Goal: Information Seeking & Learning: Check status

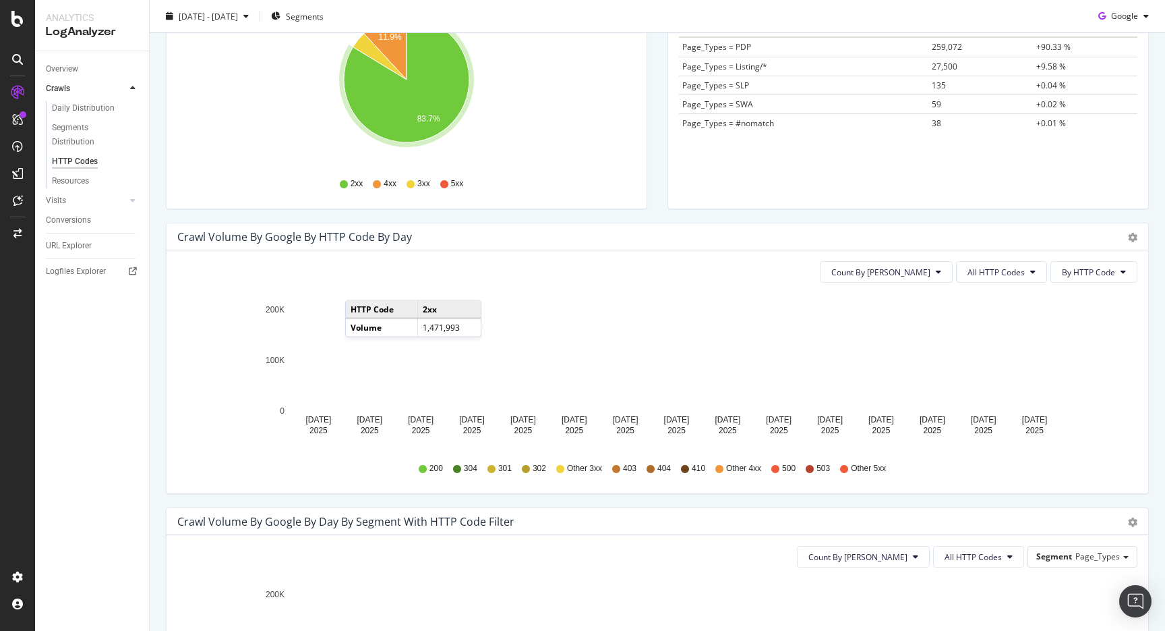
scroll to position [312, 0]
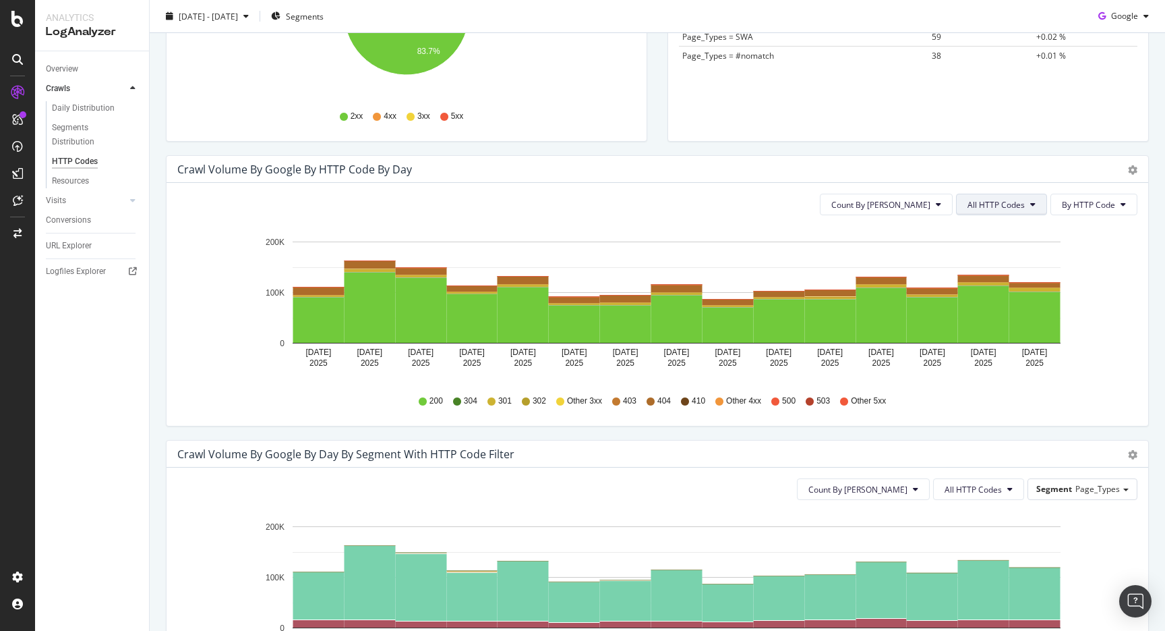
click at [965, 196] on button "All HTTP Codes" at bounding box center [1001, 205] width 91 height 22
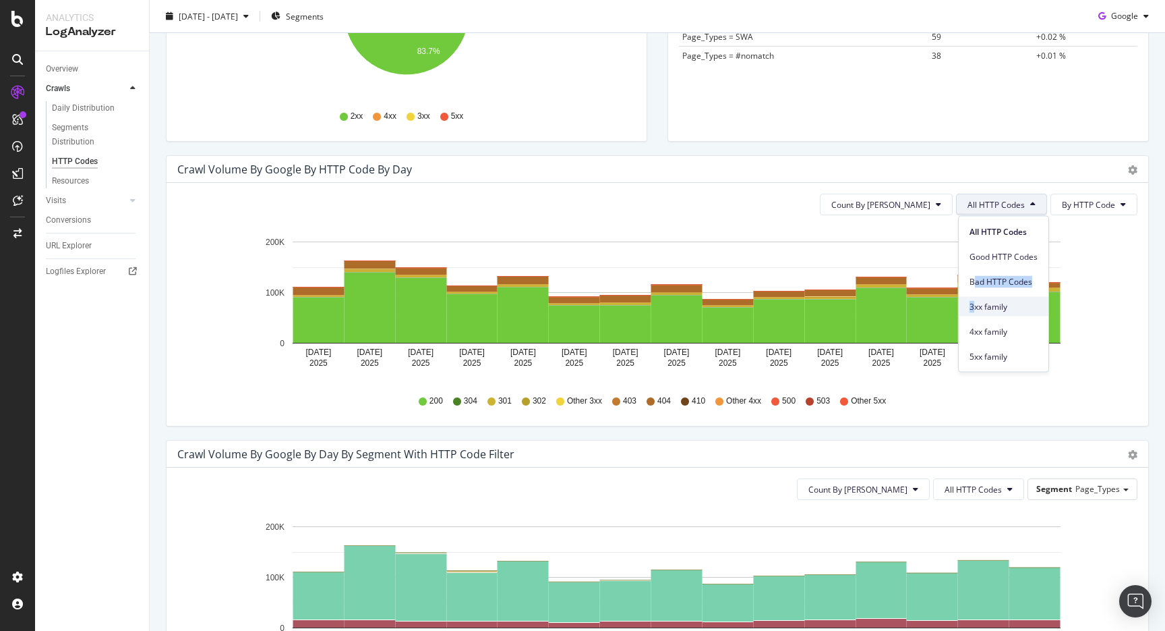
drag, startPoint x: 977, startPoint y: 285, endPoint x: 974, endPoint y: 305, distance: 19.7
click at [974, 305] on div "All HTTP Codes Good HTTP Codes Bad HTTP Codes 3xx family 4xx family 5xx family" at bounding box center [1004, 291] width 90 height 150
click at [974, 305] on span "3xx family" at bounding box center [1004, 306] width 68 height 12
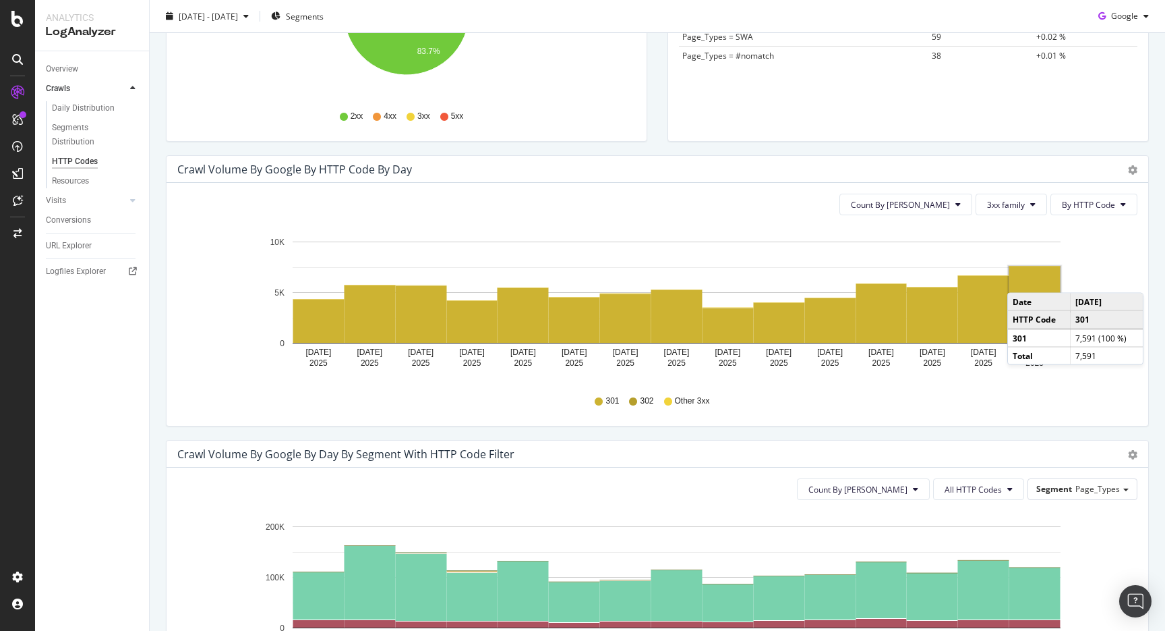
click at [1024, 280] on rect "A chart." at bounding box center [1035, 304] width 51 height 76
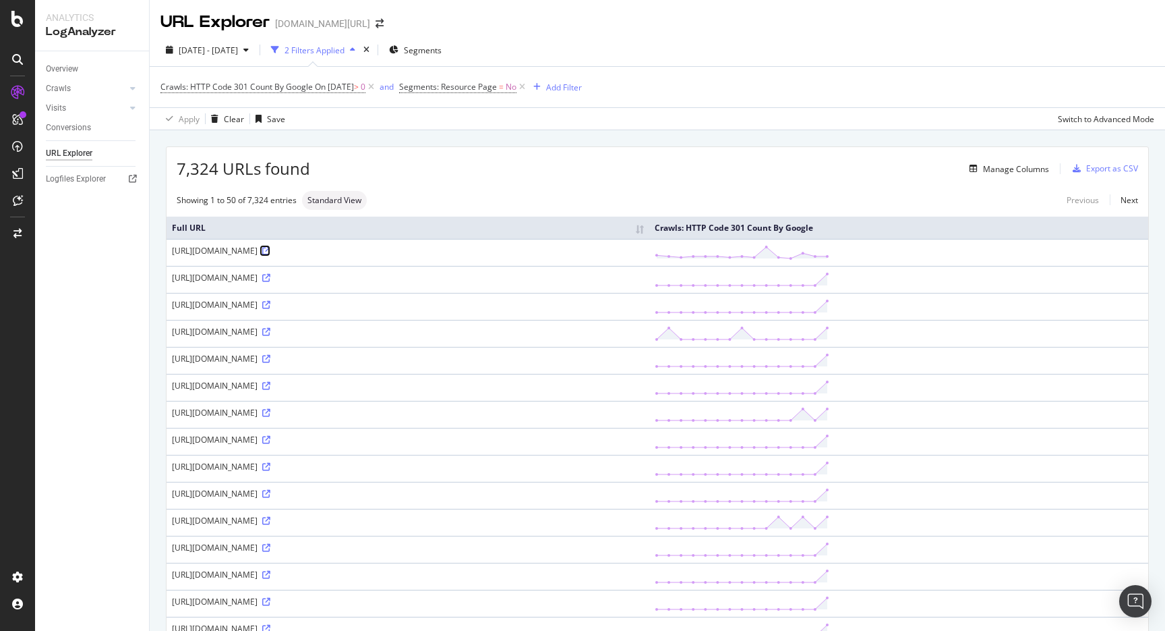
click at [270, 247] on icon at bounding box center [266, 251] width 8 height 8
click at [270, 279] on icon at bounding box center [266, 278] width 8 height 8
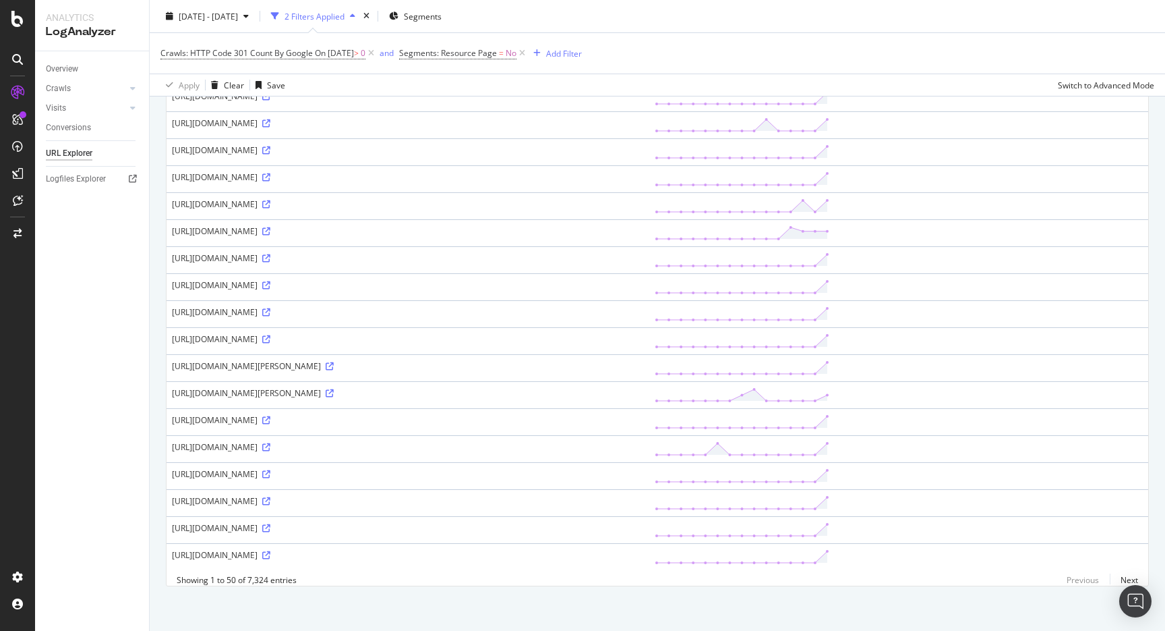
scroll to position [1020, 0]
